Goal: Information Seeking & Learning: Learn about a topic

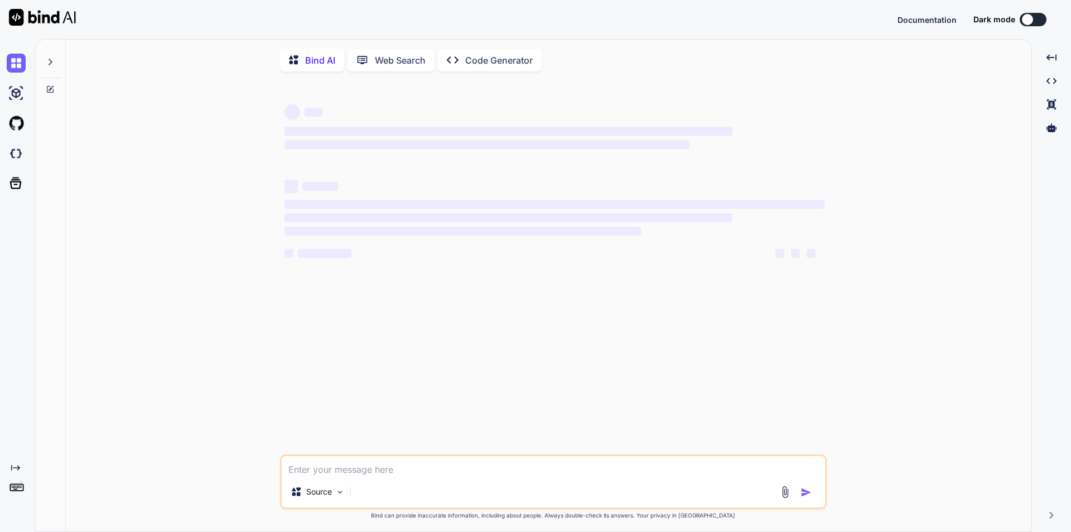
type textarea "x"
click at [386, 472] on textarea at bounding box center [554, 466] width 544 height 20
type textarea "var options = { series: [{ name: "Desktops", data: [10, 41, 35, 51, 49, 62, 69,…"
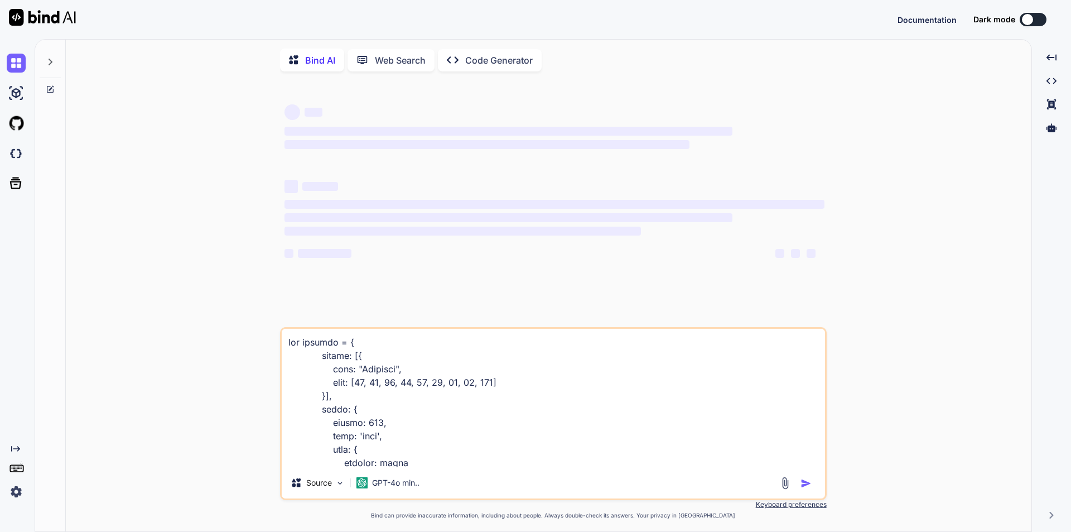
scroll to position [349, 0]
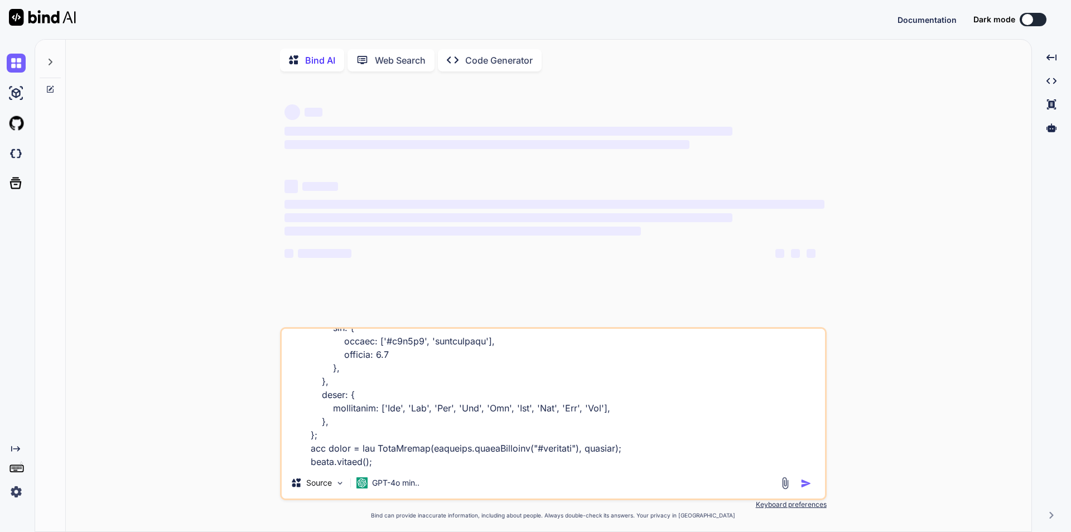
type textarea "x"
type textarea "var options = { series: [{ name: "Desktops", data: [10, 41, 35, 51, 49, 62, 69,…"
type textarea "x"
type textarea "var options = { series: [{ name: "Desktops", data: [10, 41, 35, 51, 49, 62, 69,…"
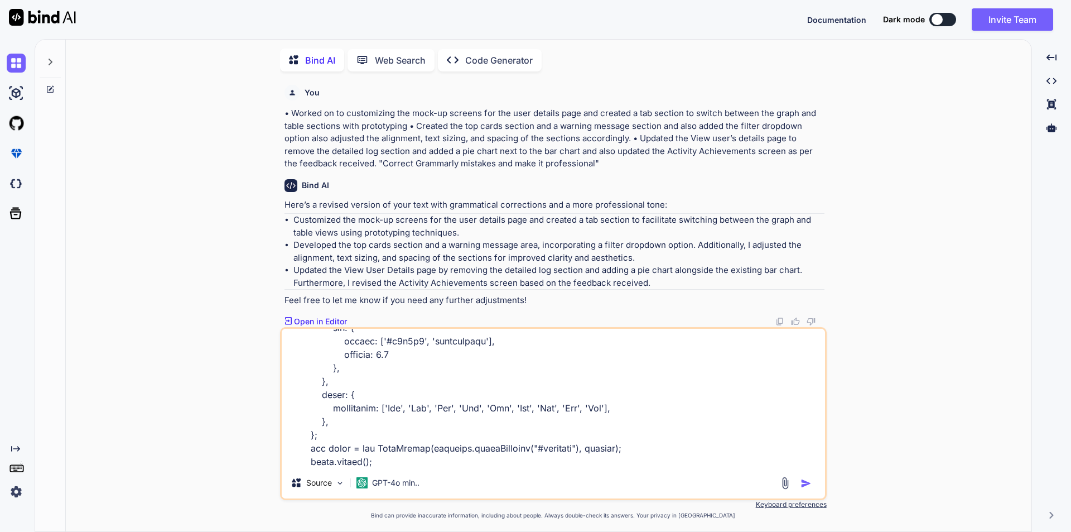
scroll to position [4, 0]
type textarea "x"
click at [388, 464] on textarea at bounding box center [554, 396] width 544 height 138
type textarea "var options = { series: [{ name: "Desktops", data: [10, 41, 35, 51, 49, 62, 69,…"
type textarea "x"
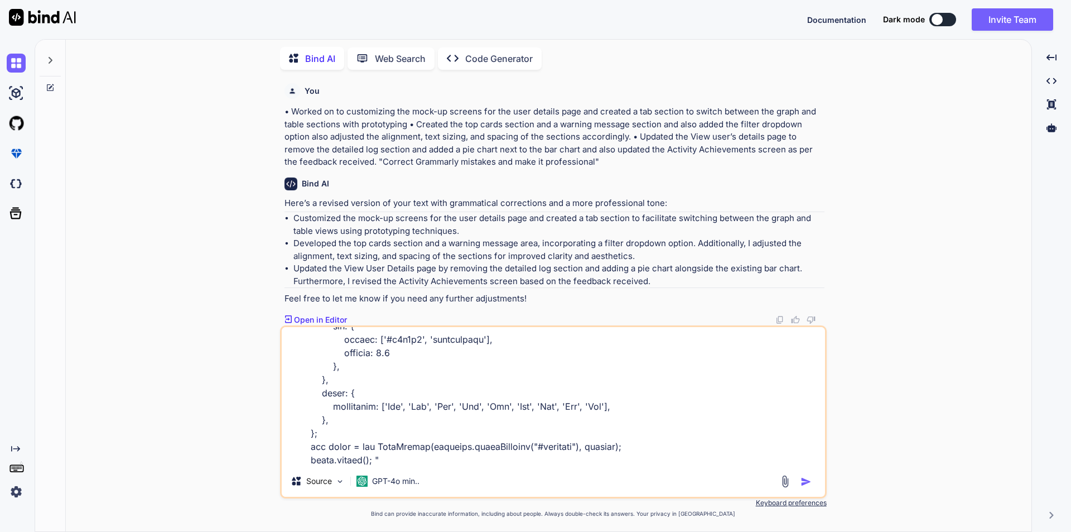
type textarea "var options = { series: [{ name: "Desktops", data: [10, 41, 35, 51, 49, 62, 69,…"
type textarea "x"
type textarea "var options = { series: [{ name: "Desktops", data: [10, 41, 35, 51, 49, 62, 69,…"
type textarea "x"
type textarea "var options = { series: [{ name: "Desktops", data: [10, 41, 35, 51, 49, 62, 69,…"
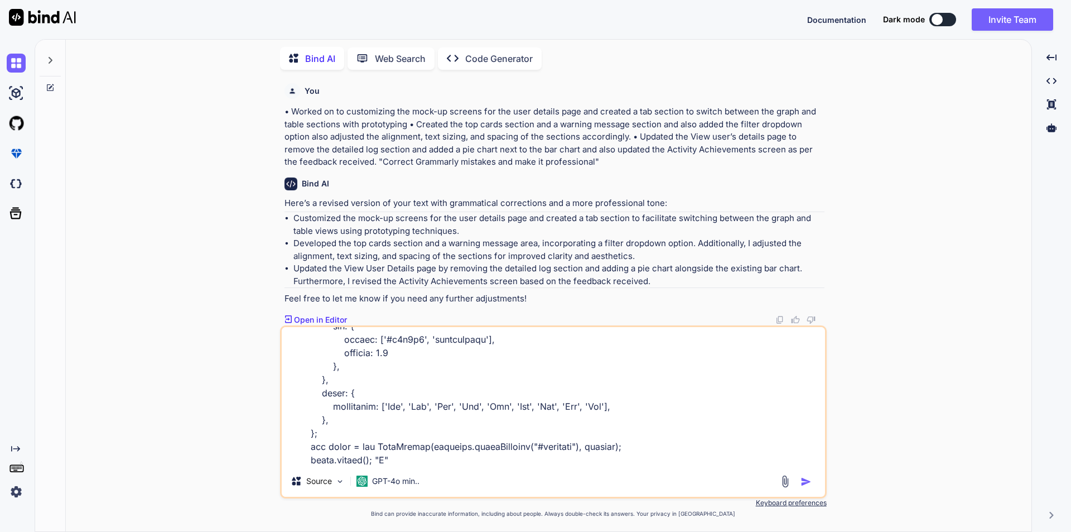
type textarea "x"
type textarea "var options = { series: [{ name: "Desktops", data: [10, 41, 35, 51, 49, 62, 69,…"
type textarea "x"
type textarea "var options = { series: [{ name: "Desktops", data: [10, 41, 35, 51, 49, 62, 69,…"
type textarea "x"
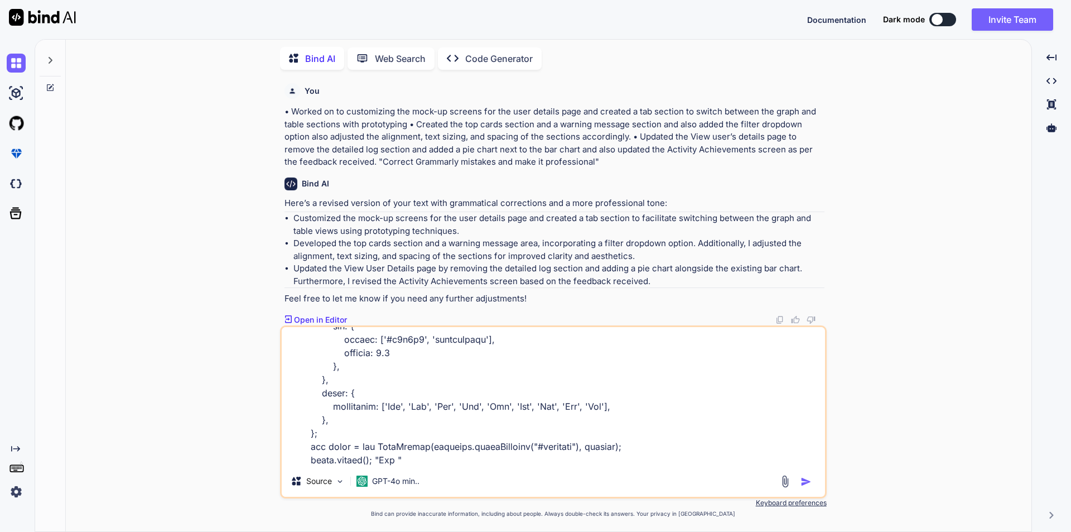
type textarea "var options = { series: [{ name: "Desktops", data: [10, 41, 35, 51, 49, 62, 69,…"
type textarea "x"
type textarea "var options = { series: [{ name: "Desktops", data: [10, 41, 35, 51, 49, 62, 69,…"
type textarea "x"
type textarea "var options = { series: [{ name: "Desktops", data: [10, 41, 35, 51, 49, 62, 69,…"
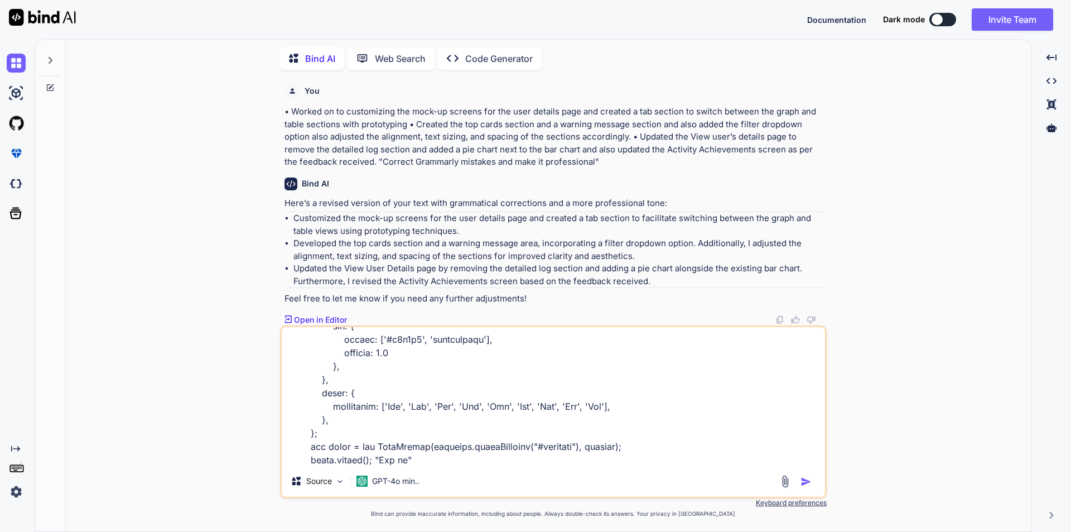
type textarea "x"
type textarea "var options = { series: [{ name: "Desktops", data: [10, 41, 35, 51, 49, 62, 69,…"
type textarea "x"
type textarea "var options = { series: [{ name: "Desktops", data: [10, 41, 35, 51, 49, 62, 69,…"
type textarea "x"
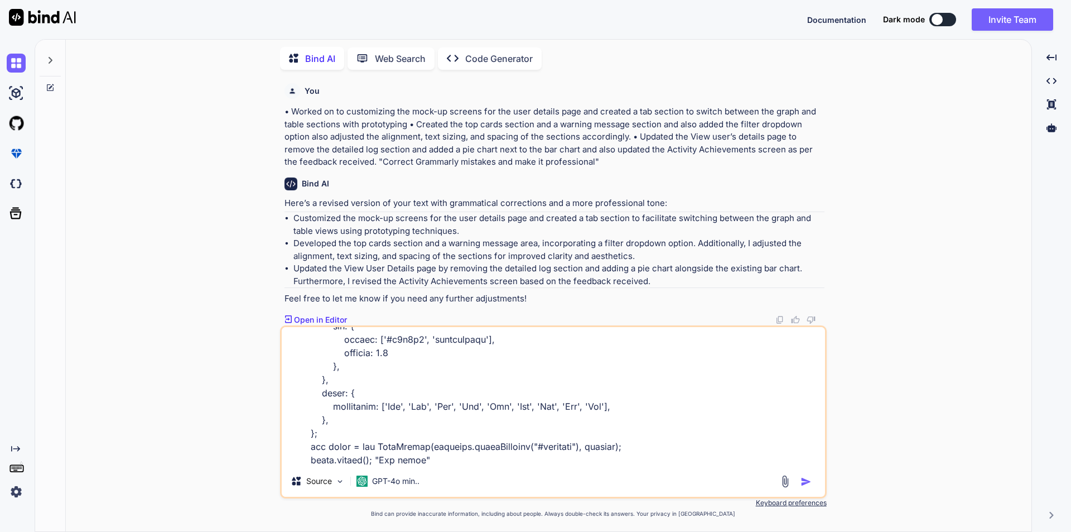
type textarea "var options = { series: [{ name: "Desktops", data: [10, 41, 35, 51, 49, 62, 69,…"
type textarea "x"
type textarea "var options = { series: [{ name: "Desktops", data: [10, 41, 35, 51, 49, 62, 69,…"
type textarea "x"
type textarea "var options = { series: [{ name: "Desktops", data: [10, 41, 35, 51, 49, 62, 69,…"
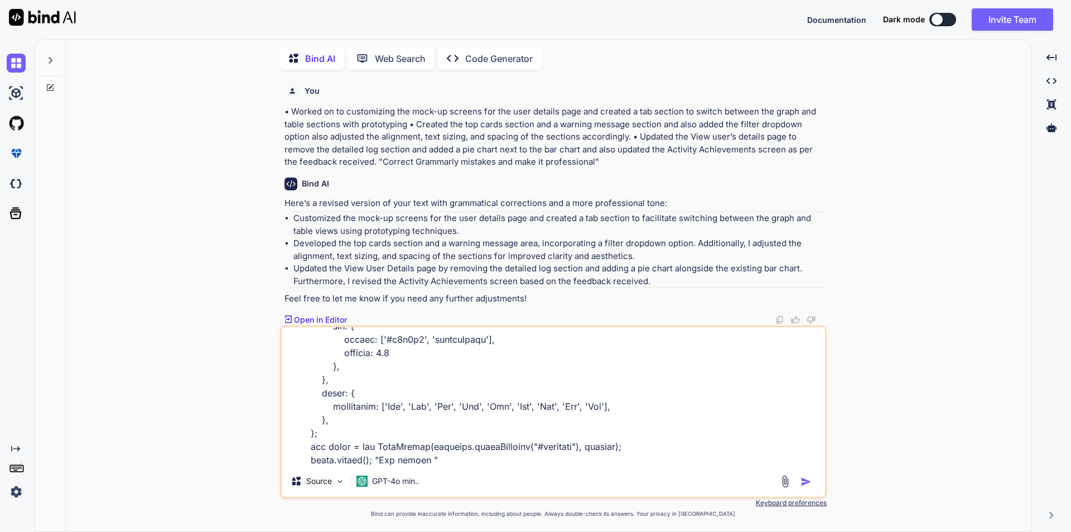
type textarea "x"
type textarea "var options = { series: [{ name: "Desktops", data: [10, 41, 35, 51, 49, 62, 69,…"
type textarea "x"
type textarea "var options = { series: [{ name: "Desktops", data: [10, 41, 35, 51, 49, 62, 69,…"
type textarea "x"
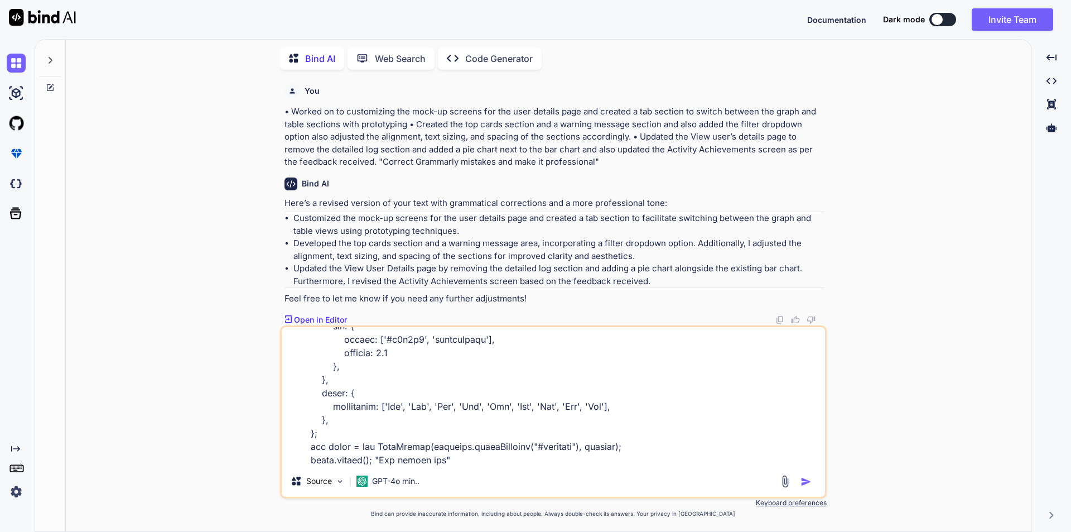
type textarea "var options = { series: [{ name: "Desktops", data: [10, 41, 35, 51, 49, 62, 69,…"
type textarea "x"
type textarea "var options = { series: [{ name: "Desktops", data: [10, 41, 35, 51, 49, 62, 69,…"
type textarea "x"
type textarea "var options = { series: [{ name: "Desktops", data: [10, 41, 35, 51, 49, 62, 69,…"
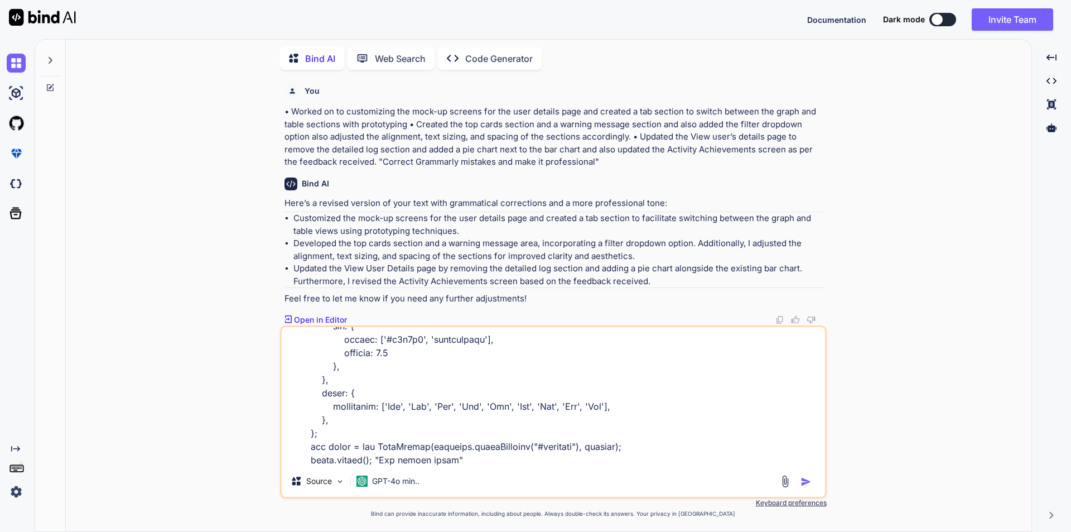
type textarea "x"
type textarea "var options = { series: [{ name: "Desktops", data: [10, 41, 35, 51, 49, 62, 69,…"
type textarea "x"
type textarea "var options = { series: [{ name: "Desktops", data: [10, 41, 35, 51, 49, 62, 69,…"
type textarea "x"
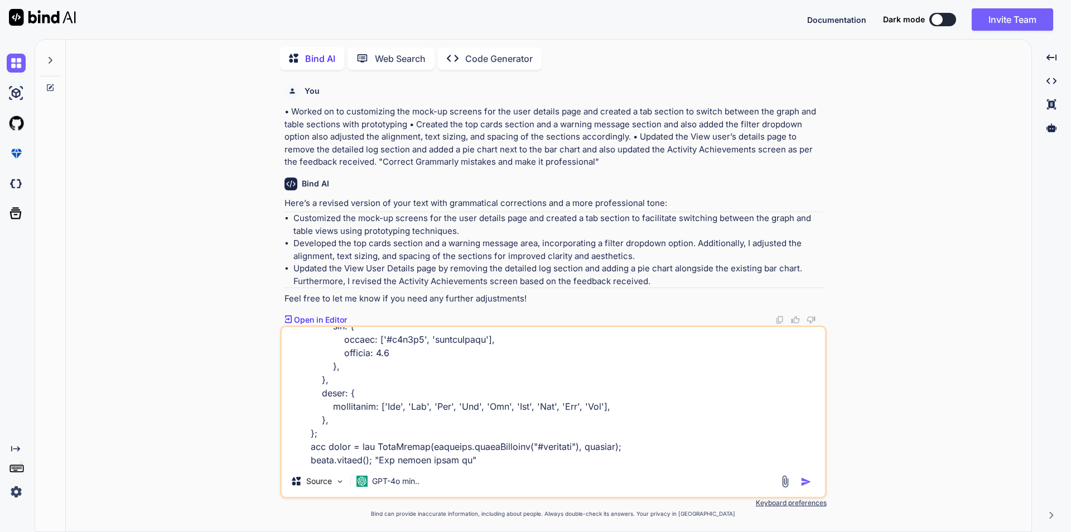
type textarea "var options = { series: [{ name: "Desktops", data: [10, 41, 35, 51, 49, 62, 69,…"
type textarea "x"
type textarea "var options = { series: [{ name: "Desktops", data: [10, 41, 35, 51, 49, 62, 69,…"
type textarea "x"
type textarea "var options = { series: [{ name: "Desktops", data: [10, 41, 35, 51, 49, 62, 69,…"
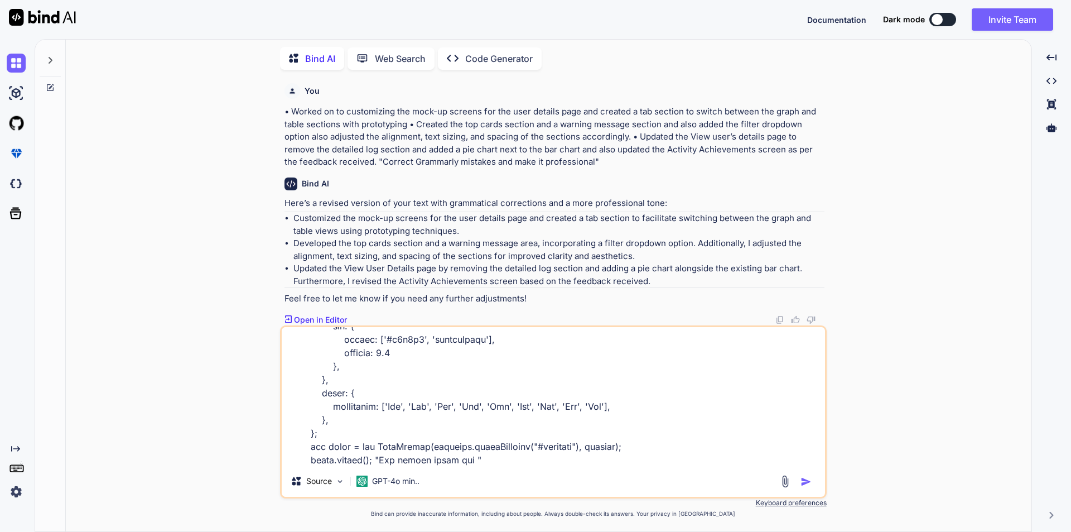
type textarea "x"
type textarea "var options = { series: [{ name: "Desktops", data: [10, 41, 35, 51, 49, 62, 69,…"
type textarea "x"
type textarea "var options = { series: [{ name: "Desktops", data: [10, 41, 35, 51, 49, 62, 69,…"
type textarea "x"
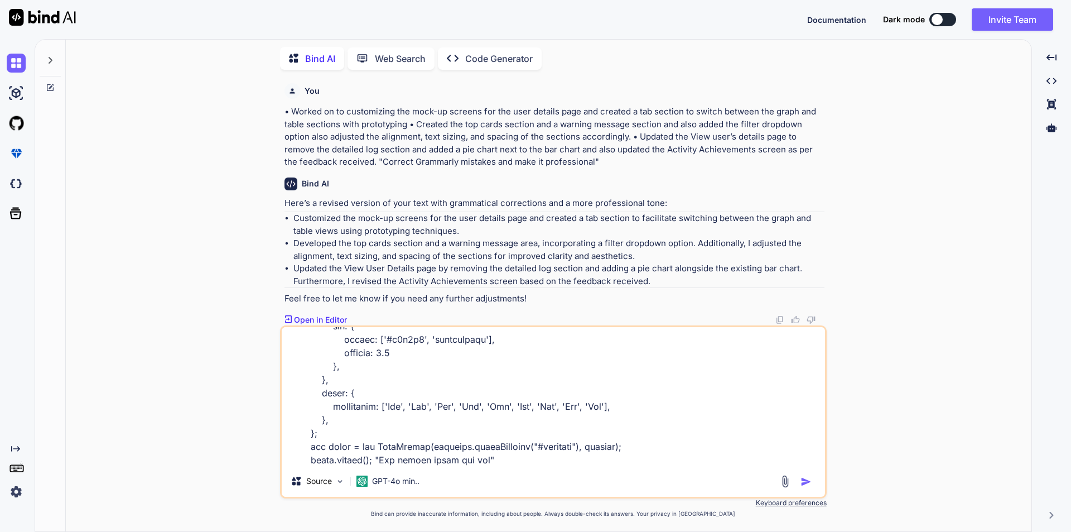
type textarea "var options = { series: [{ name: "Desktops", data: [10, 41, 35, 51, 49, 62, 69,…"
type textarea "x"
type textarea "var options = { series: [{ name: "Desktops", data: [10, 41, 35, 51, 49, 62, 69,…"
type textarea "x"
type textarea "var options = { series: [{ name: "Desktops", data: [10, 41, 35, 51, 49, 62, 69,…"
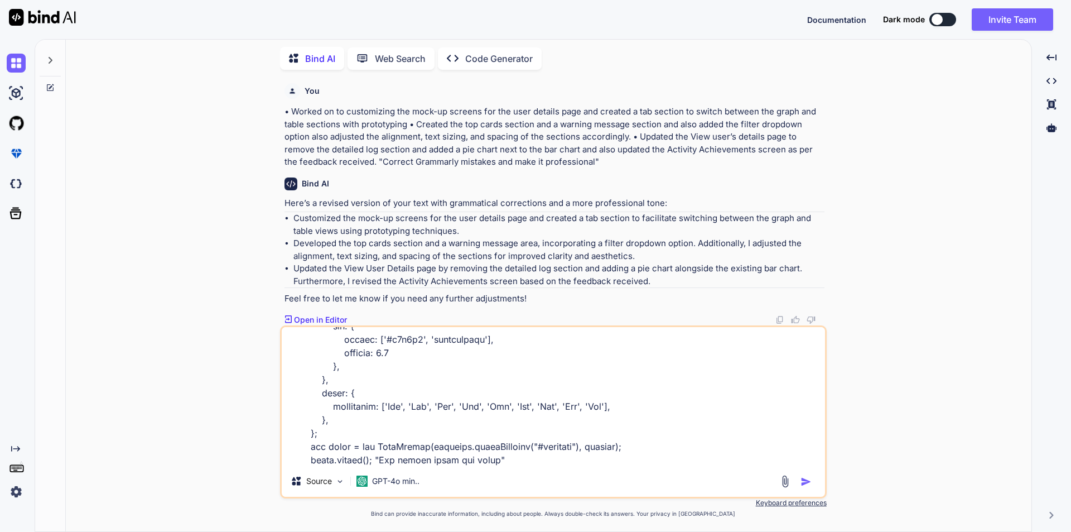
type textarea "x"
type textarea "var options = { series: [{ name: "Desktops", data: [10, 41, 35, 51, 49, 62, 69,…"
type textarea "x"
type textarea "var options = { series: [{ name: "Desktops", data: [10, 41, 35, 51, 49, 62, 69,…"
type textarea "x"
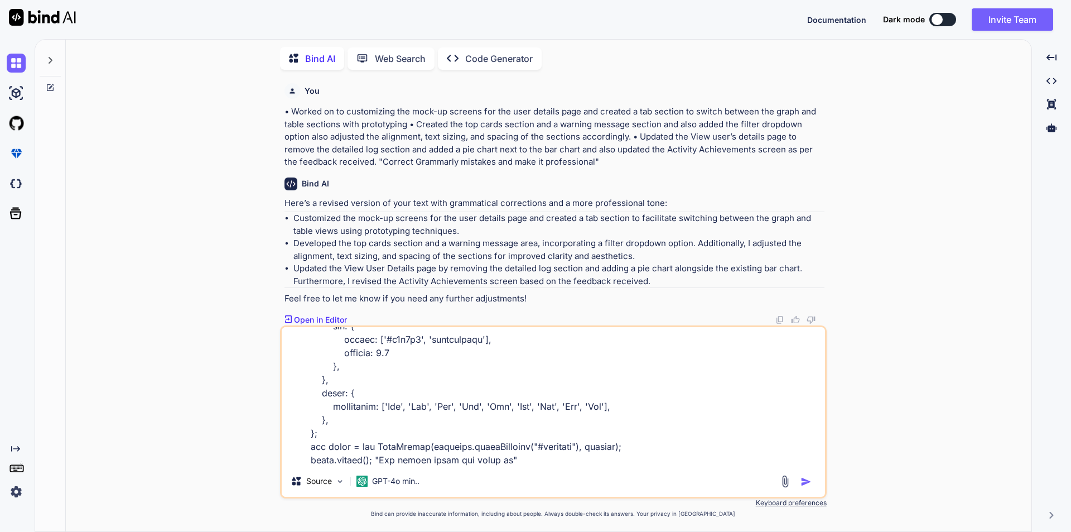
type textarea "var options = { series: [{ name: "Desktops", data: [10, 41, 35, 51, 49, 62, 69,…"
type textarea "x"
type textarea "var options = { series: [{ name: "Desktops", data: [10, 41, 35, 51, 49, 62, 69,…"
type textarea "x"
type textarea "var options = { series: [{ name: "Desktops", data: [10, 41, 35, 51, 49, 62, 69,…"
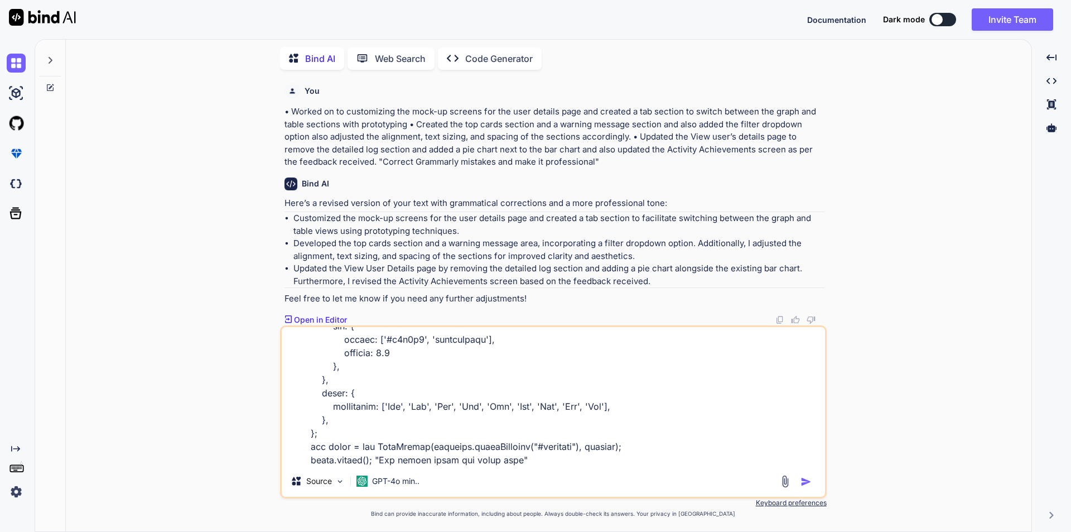
type textarea "x"
type textarea "var options = { series: [{ name: "Desktops", data: [10, 41, 35, 51, 49, 62, 69,…"
type textarea "x"
type textarea "var options = { series: [{ name: "Desktops", data: [10, 41, 35, 51, 49, 62, 69,…"
type textarea "x"
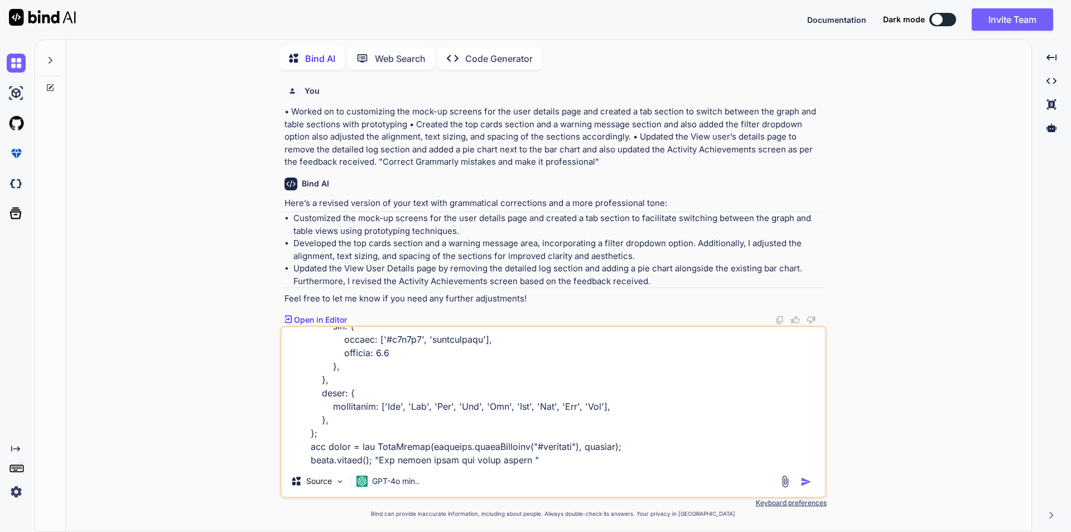
type textarea "var options = { series: [{ name: "Desktops", data: [10, 41, 35, 51, 49, 62, 69,…"
type textarea "x"
type textarea "var options = { series: [{ name: "Desktops", data: [10, 41, 35, 51, 49, 62, 69,…"
type textarea "x"
type textarea "var options = { series: [{ name: "Desktops", data: [10, 41, 35, 51, 49, 62, 69,…"
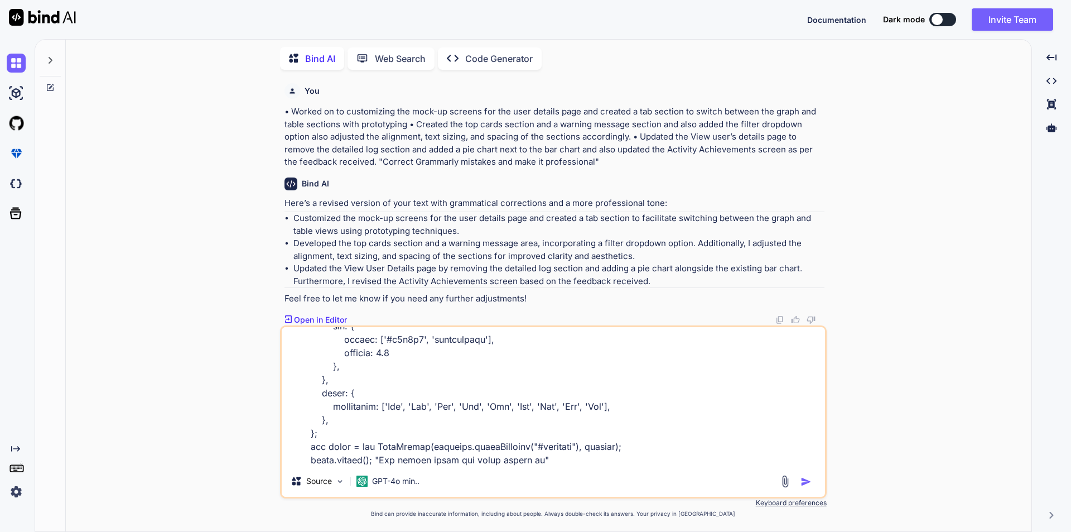
type textarea "x"
type textarea "var options = { series: [{ name: "Desktops", data: [10, 41, 35, 51, 49, 62, 69,…"
type textarea "x"
type textarea "var options = { series: [{ name: "Desktops", data: [10, 41, 35, 51, 49, 62, 69,…"
type textarea "x"
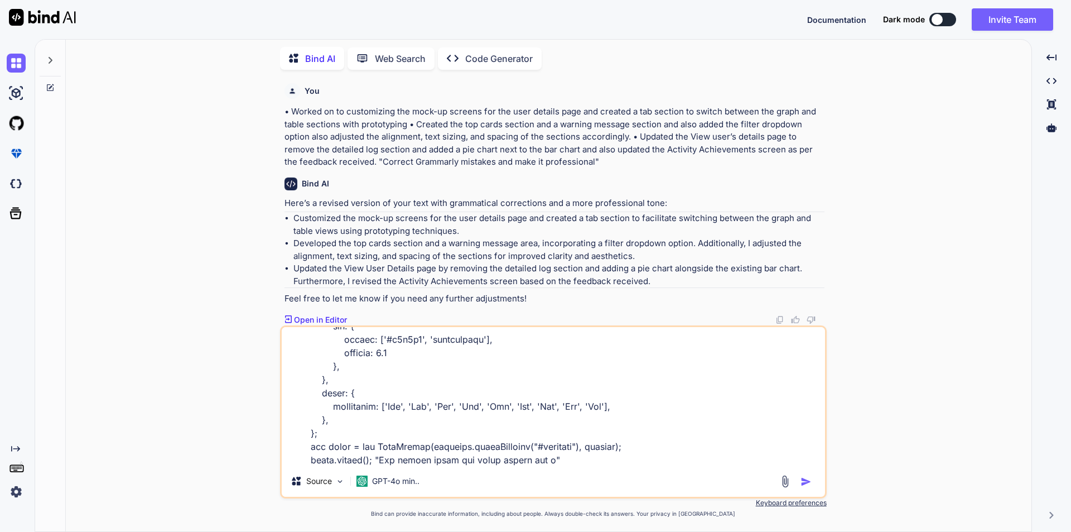
type textarea "var options = { series: [{ name: "Desktops", data: [10, 41, 35, 51, 49, 62, 69,…"
type textarea "x"
type textarea "var options = { series: [{ name: "Desktops", data: [10, 41, 35, 51, 49, 62, 69,…"
type textarea "x"
type textarea "var options = { series: [{ name: "Desktops", data: [10, 41, 35, 51, 49, 62, 69,…"
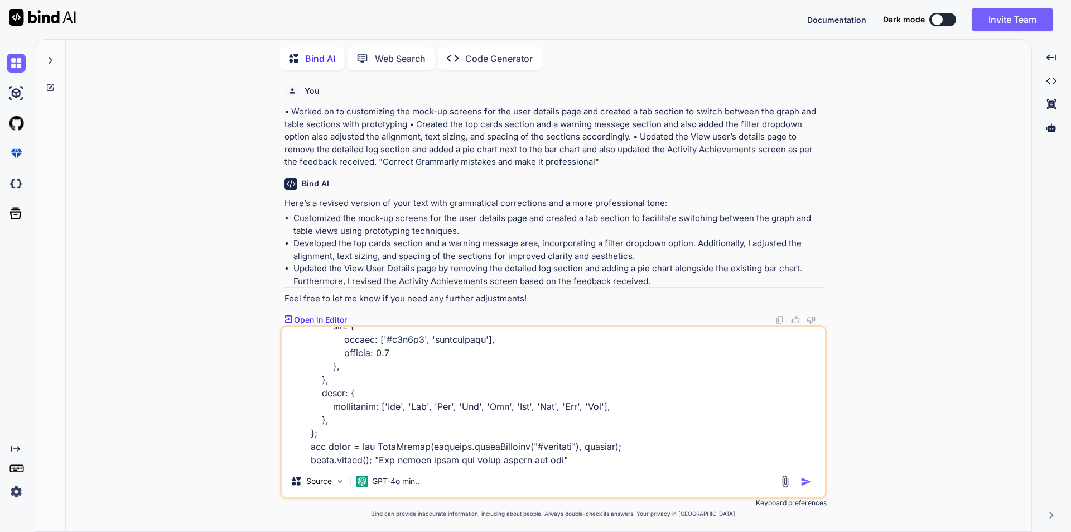
type textarea "x"
type textarea "var options = { series: [{ name: "Desktops", data: [10, 41, 35, 51, 49, 62, 69,…"
type textarea "x"
type textarea "var options = { series: [{ name: "Desktops", data: [10, 41, 35, 51, 49, 62, 69,…"
type textarea "x"
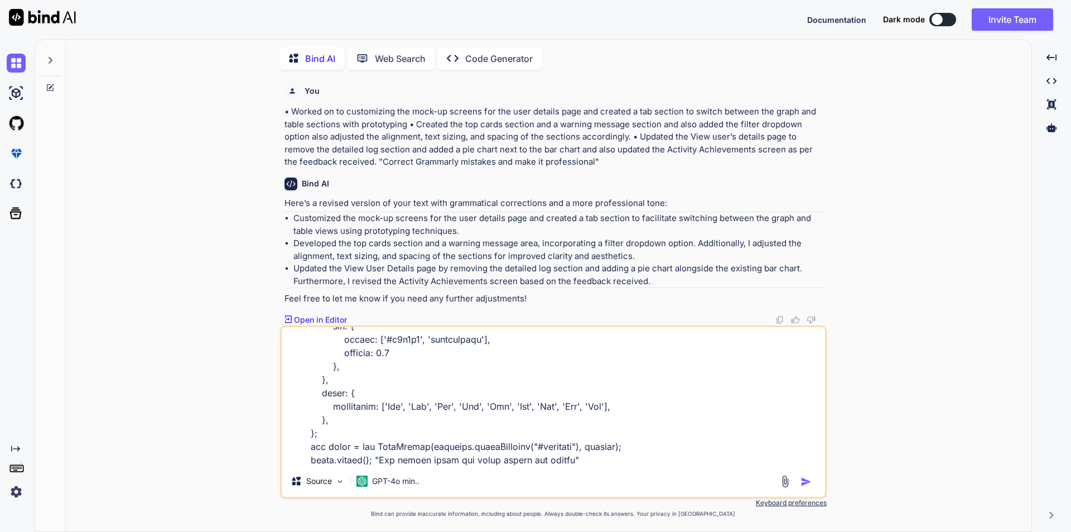
type textarea "var options = { series: [{ name: "Desktops", data: [10, 41, 35, 51, 49, 62, 69,…"
type textarea "x"
type textarea "var options = { series: [{ name: "Desktops", data: [10, 41, 35, 51, 49, 62, 69,…"
type textarea "x"
type textarea "var options = { series: [{ name: "Desktops", data: [10, 41, 35, 51, 49, 62, 69,…"
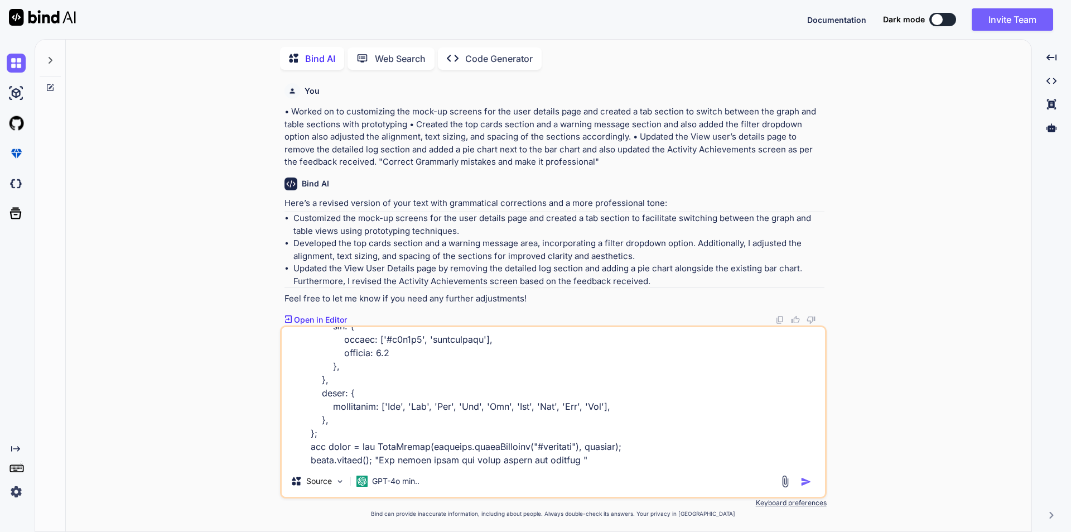
type textarea "x"
type textarea "var options = { series: [{ name: "Desktops", data: [10, 41, 35, 51, 49, 62, 69,…"
type textarea "x"
type textarea "var options = { series: [{ name: "Desktops", data: [10, 41, 35, 51, 49, 62, 69,…"
type textarea "x"
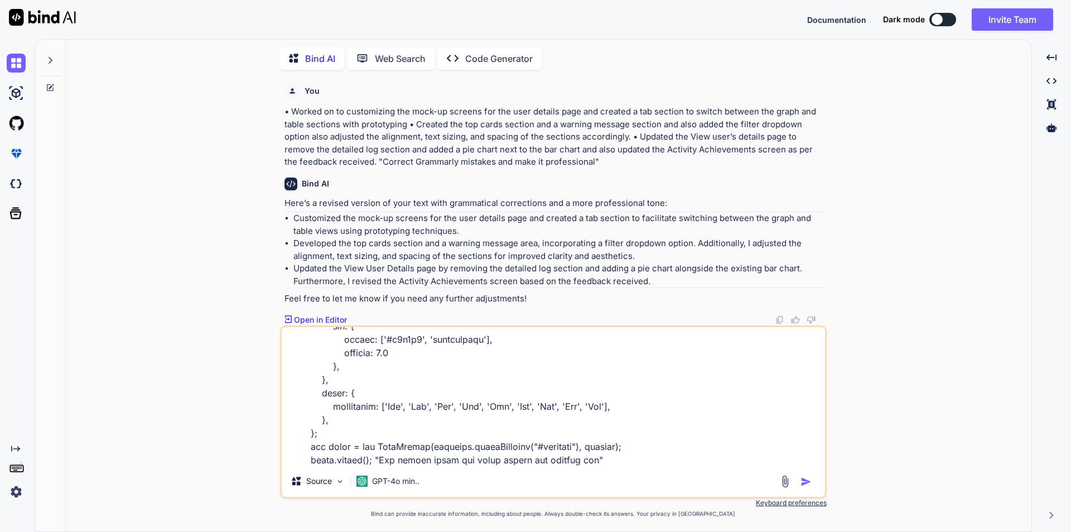
type textarea "var options = { series: [{ name: "Desktops", data: [10, 41, 35, 51, 49, 62, 69,…"
type textarea "x"
type textarea "var options = { series: [{ name: "Desktops", data: [10, 41, 35, 51, 49, 62, 69,…"
type textarea "x"
type textarea "var options = { series: [{ name: "Desktops", data: [10, 41, 35, 51, 49, 62, 69,…"
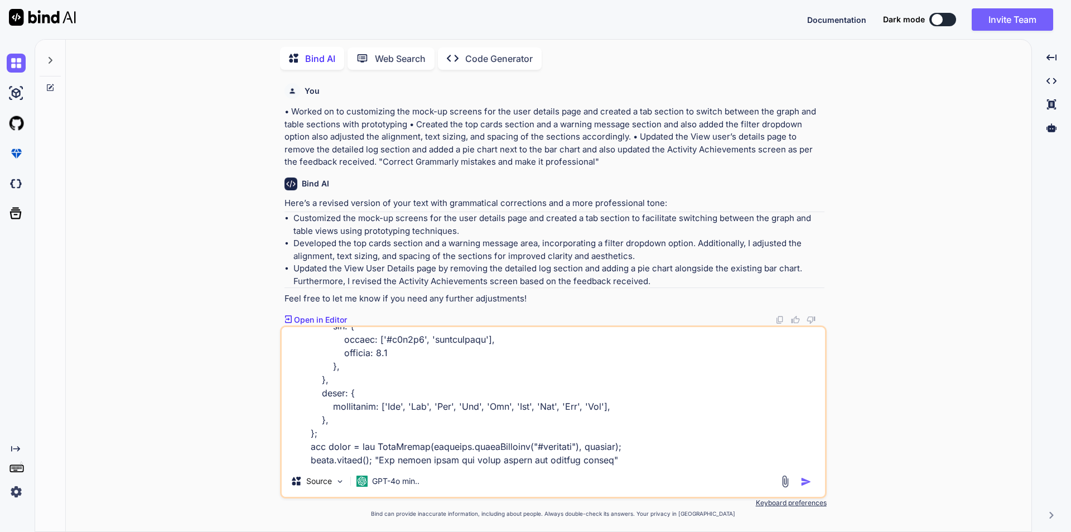
type textarea "x"
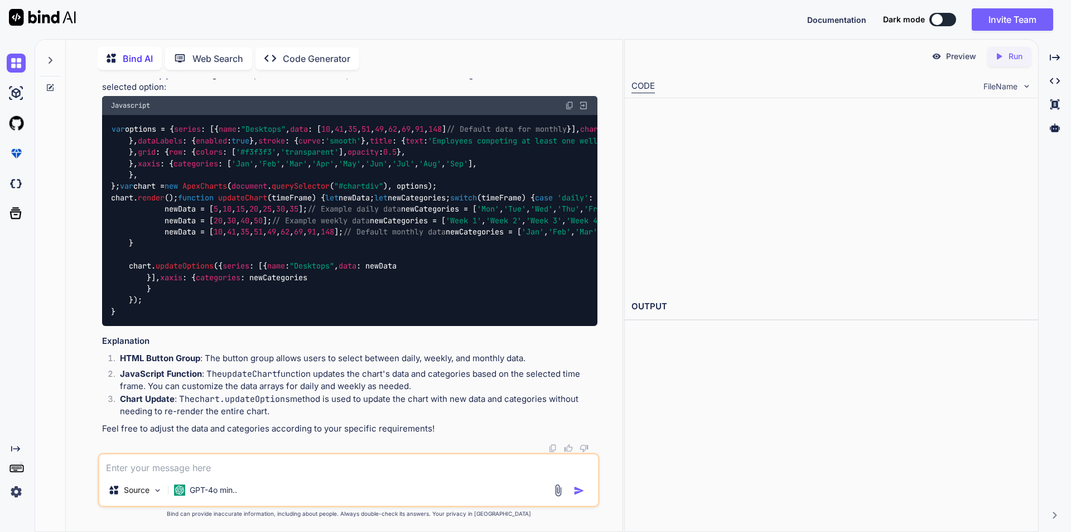
scroll to position [1071, 0]
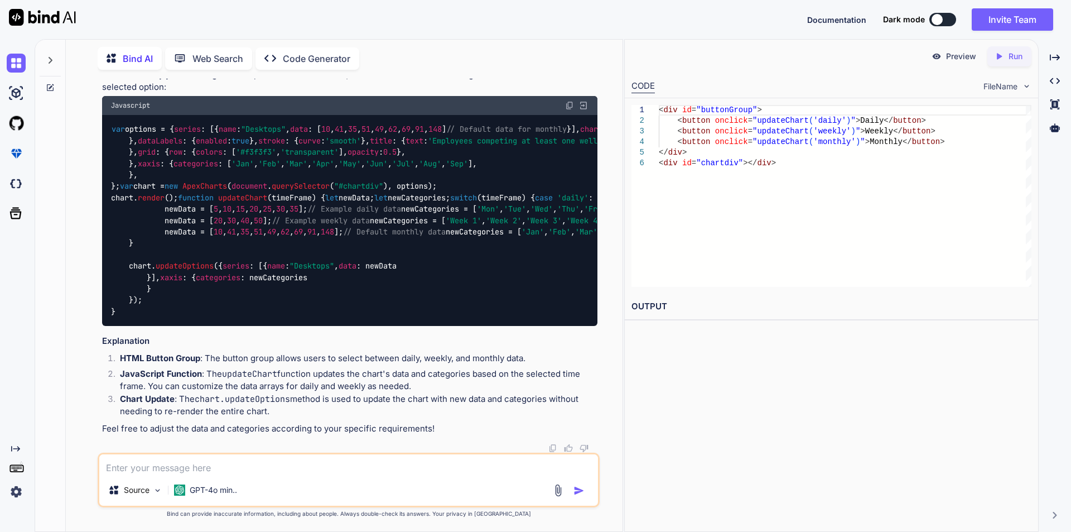
type textarea "x"
click at [220, 461] on textarea at bounding box center [348, 464] width 499 height 20
type textarea "u"
type textarea "x"
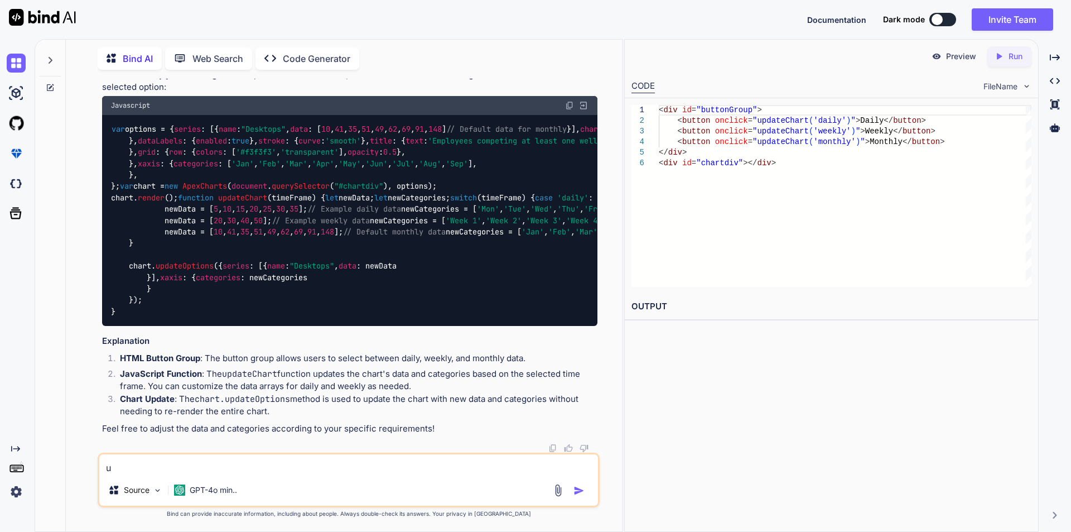
type textarea "us"
type textarea "x"
type textarea "usi"
type textarea "x"
type textarea "usin"
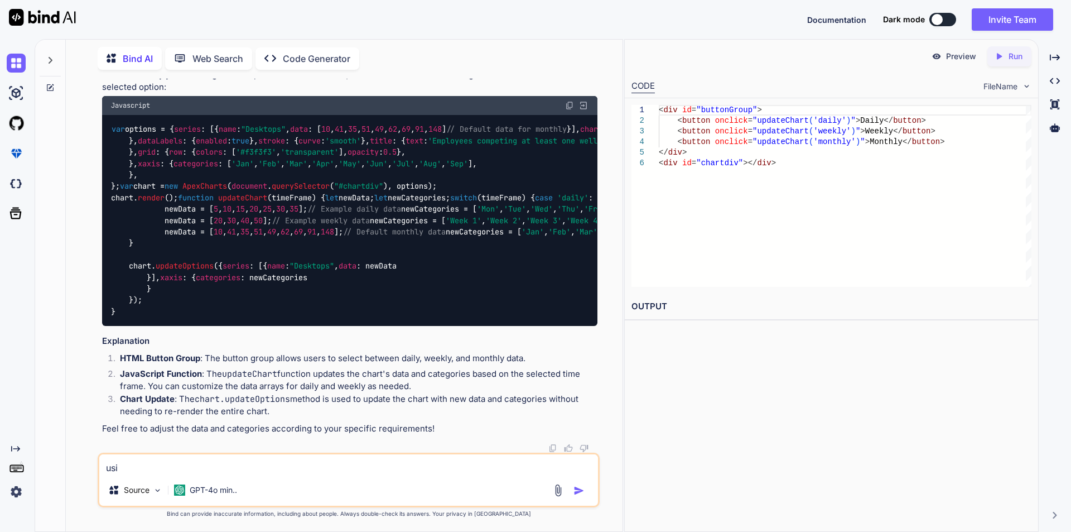
type textarea "x"
type textarea "using"
type textarea "x"
type textarea "using"
type textarea "x"
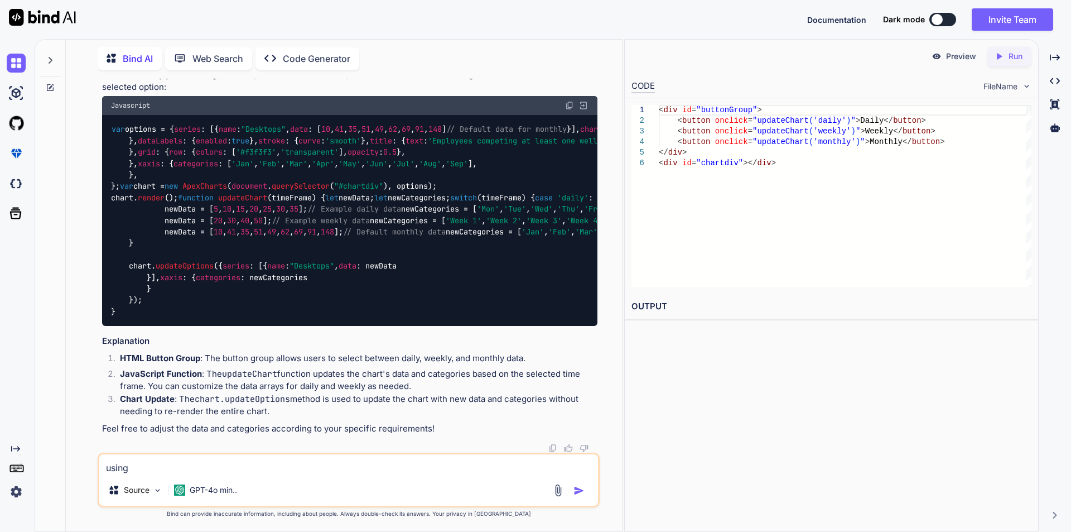
type textarea "using a"
type textarea "x"
type textarea "using ap"
type textarea "x"
type textarea "using ape"
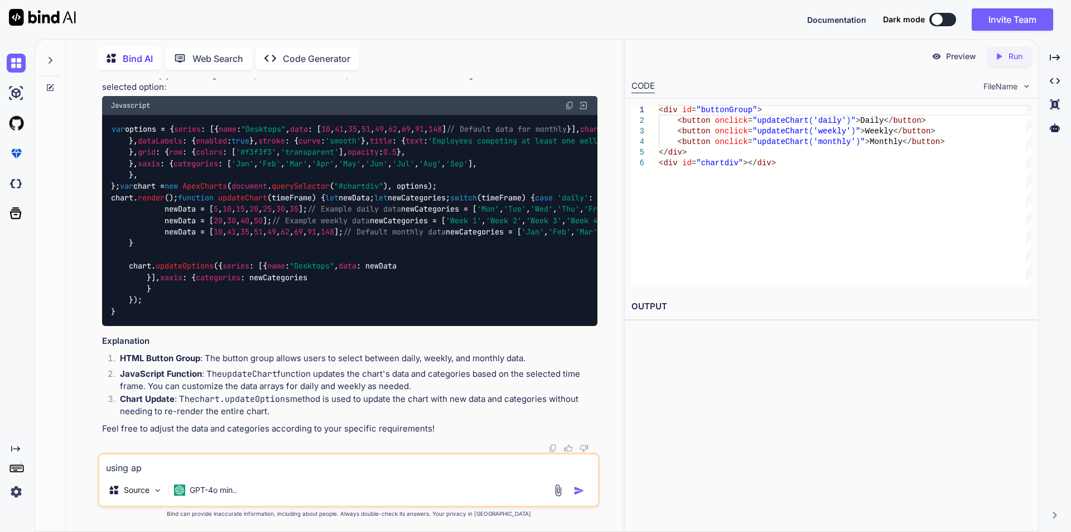
type textarea "x"
type textarea "using apex"
type textarea "x"
type textarea "using apexc"
type textarea "x"
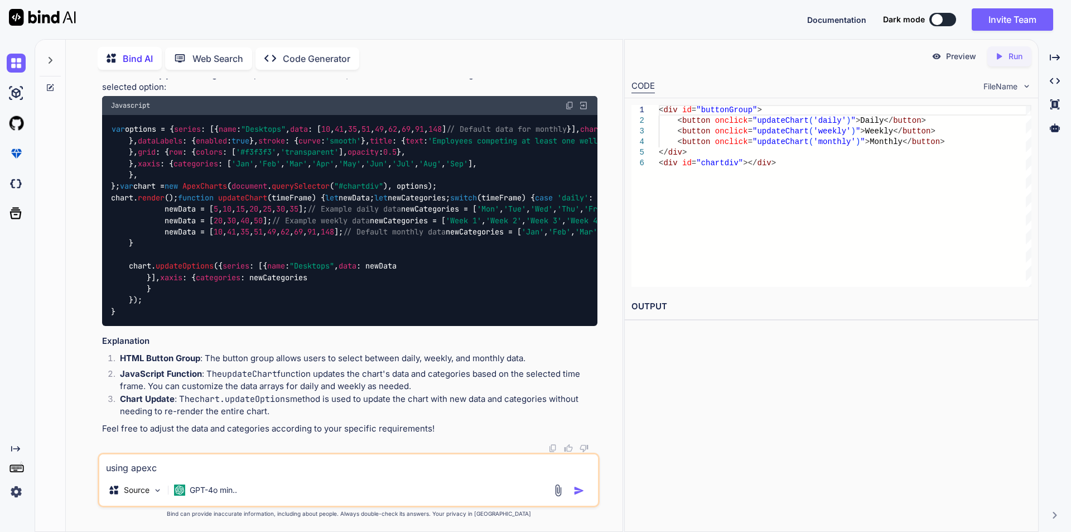
type textarea "using apexch"
type textarea "x"
type textarea "using apexcha"
type textarea "x"
type textarea "using apexchar"
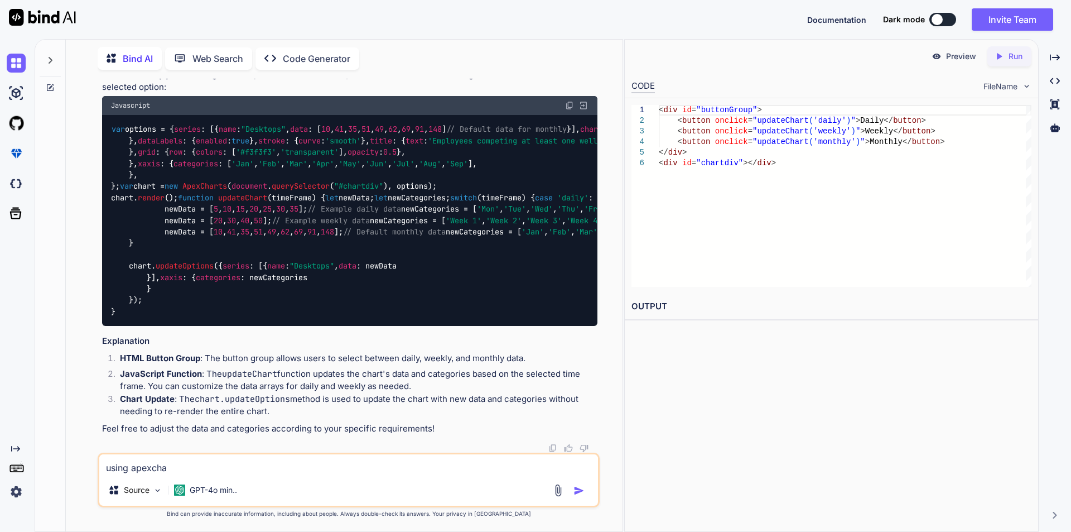
type textarea "x"
type textarea "using apexchart"
type textarea "x"
type textarea "using apexchart"
type textarea "x"
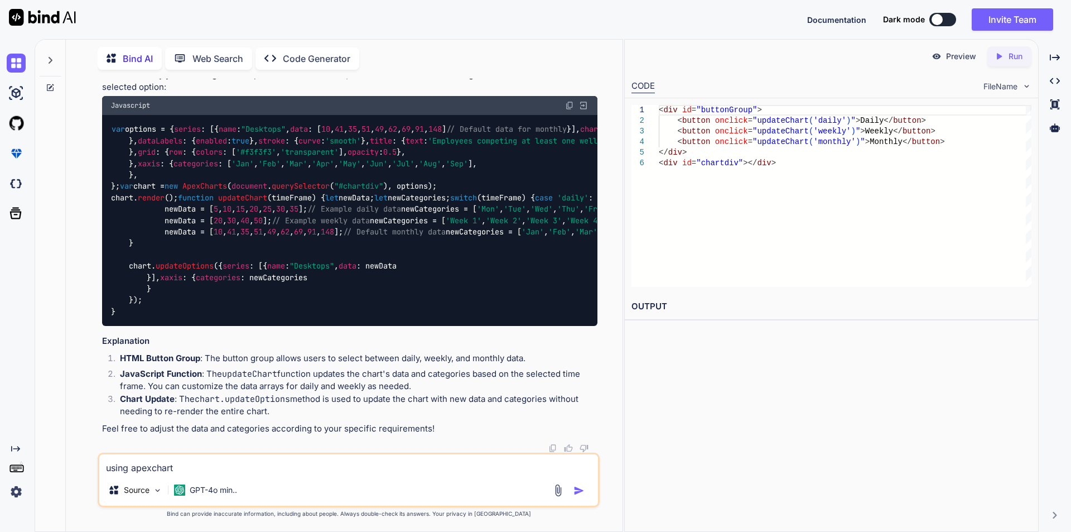
type textarea "using apexchart J"
type textarea "x"
type textarea "using apexchart JS"
type textarea "x"
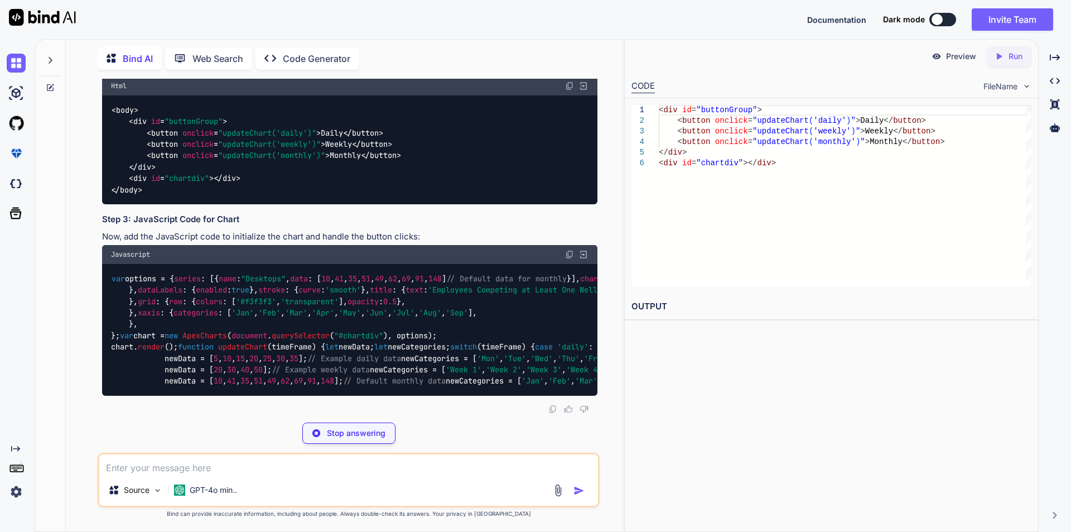
scroll to position [2236, 0]
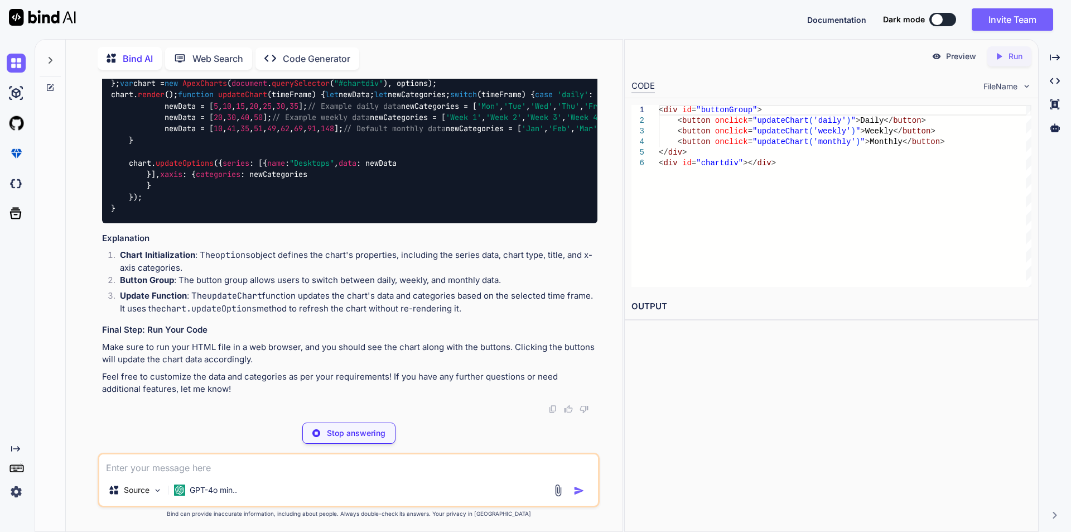
type textarea "x"
type textarea "<head> <script src="[URL][DOMAIN_NAME]"></script> </head>"
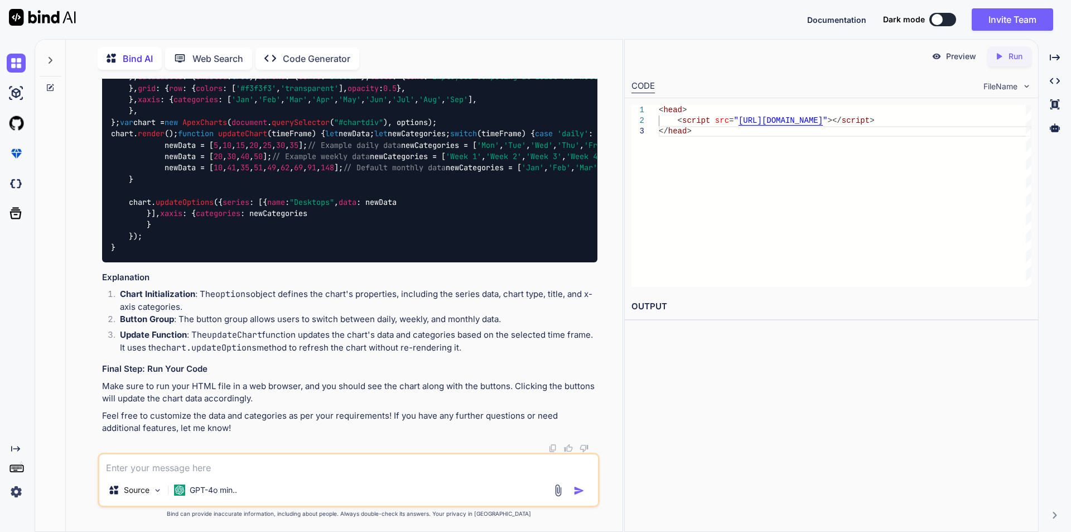
scroll to position [2571, 0]
click at [163, 262] on div "var options = { series : [{ name : "Desktops" , data : [ 10 , 41 , 35 , 51 , 49…" at bounding box center [350, 156] width 496 height 211
click at [565, 51] on div "Javascript" at bounding box center [350, 41] width 496 height 19
click at [571, 46] on img at bounding box center [569, 41] width 9 height 9
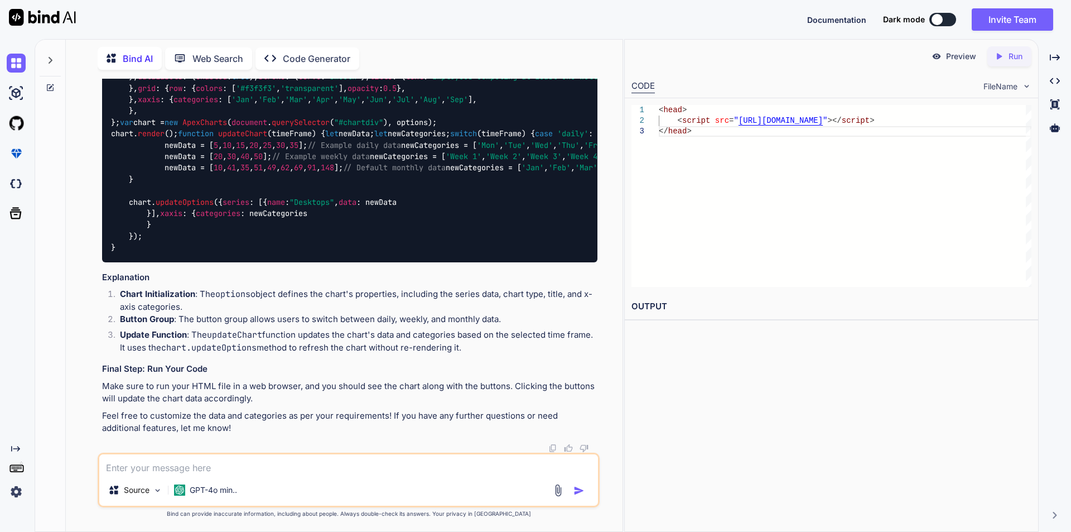
click at [571, 46] on img at bounding box center [569, 41] width 9 height 9
click at [567, 46] on img at bounding box center [569, 41] width 9 height 9
drag, startPoint x: 266, startPoint y: 269, endPoint x: 127, endPoint y: 212, distance: 149.6
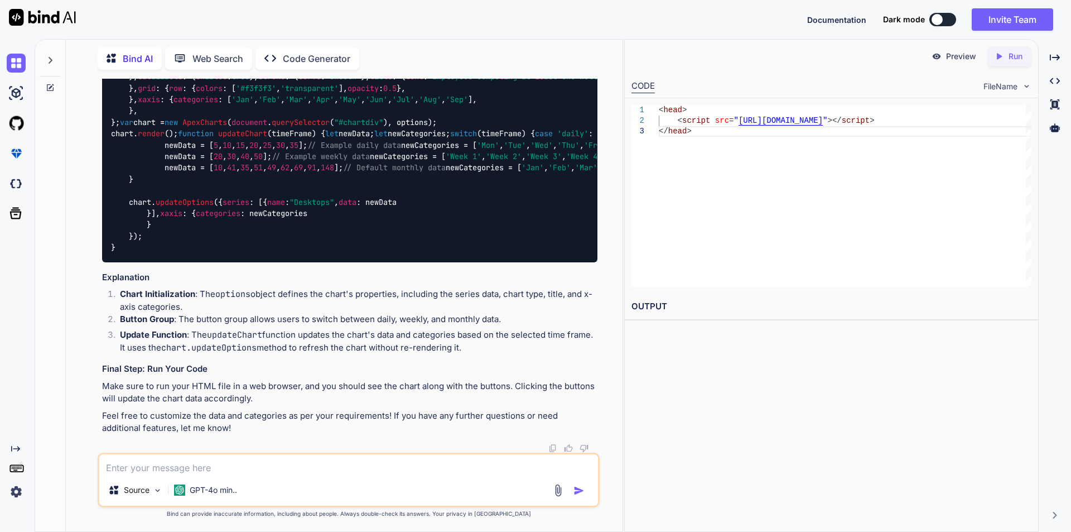
copy code "< div id = "buttonGroup" > < button onclick = "updateChart('daily')" > Daily </…"
